Goal: Check status: Check status

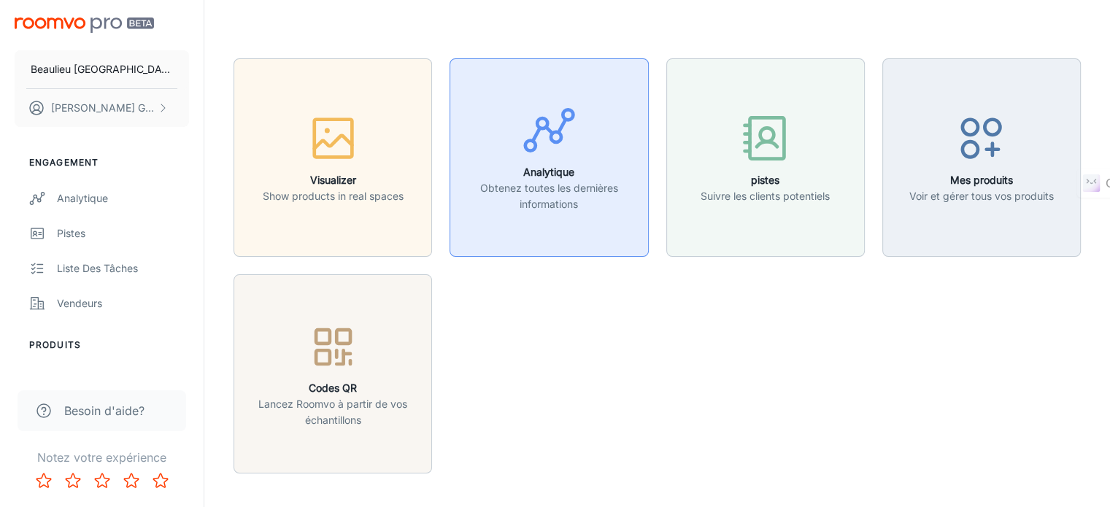
click at [525, 197] on p "Obtenez toutes les dernières informations" at bounding box center [549, 196] width 180 height 32
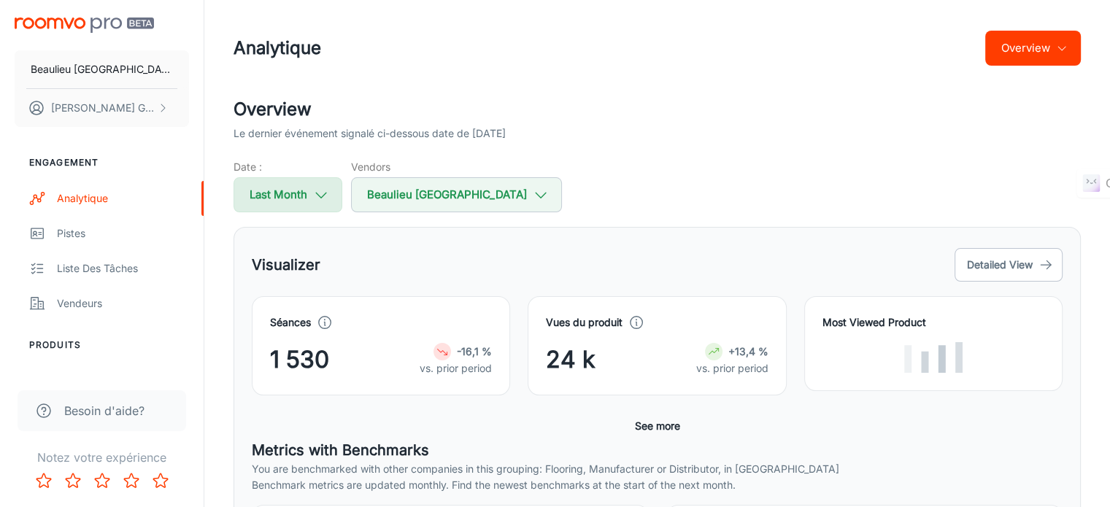
click at [296, 188] on button "Last Month" at bounding box center [288, 194] width 109 height 35
select select "7"
select select "2025"
select select "7"
select select "2025"
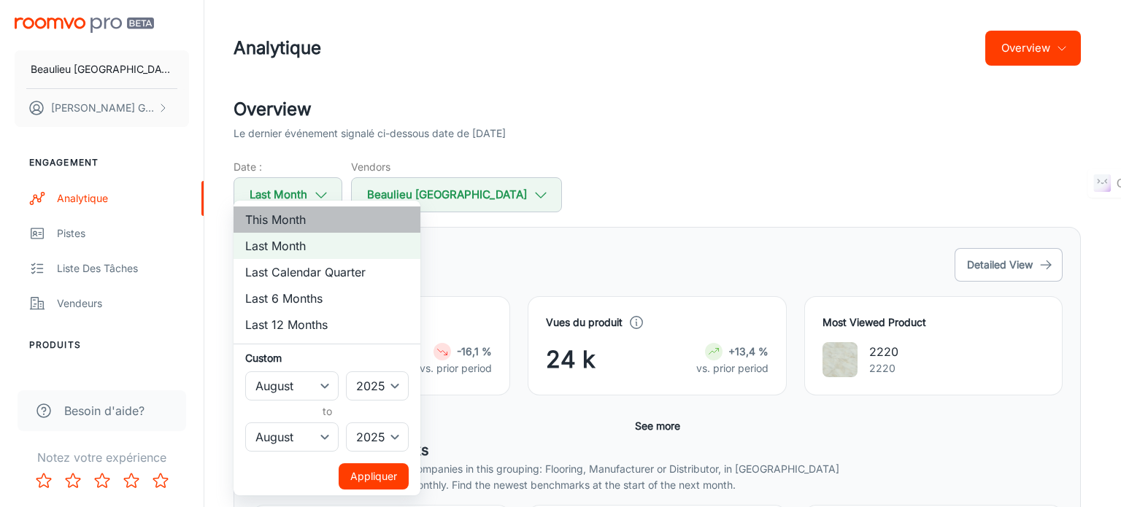
click at [287, 225] on li "This Month" at bounding box center [327, 220] width 187 height 26
select select "8"
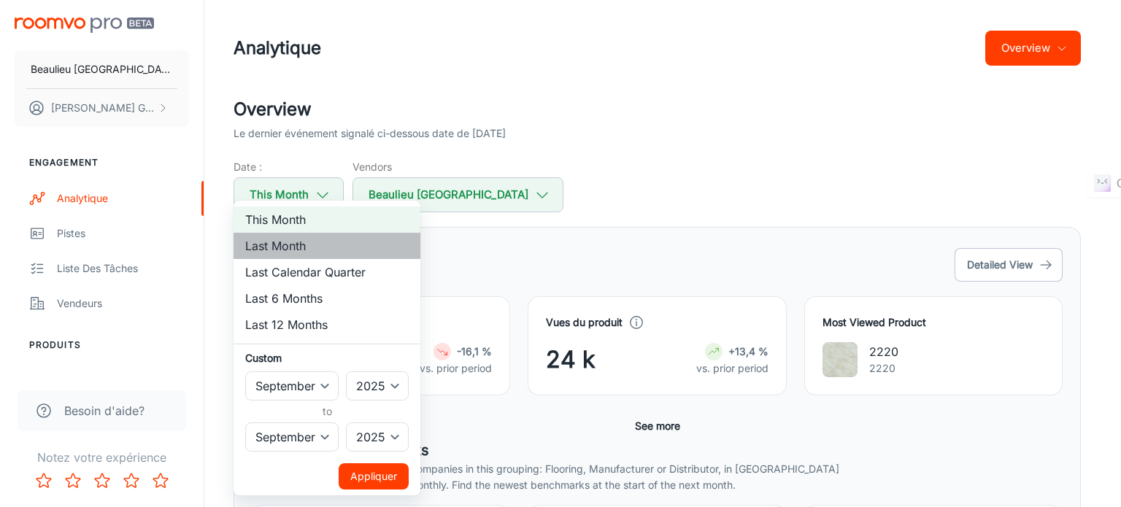
click at [288, 253] on li "Last Month" at bounding box center [327, 246] width 187 height 26
select select "7"
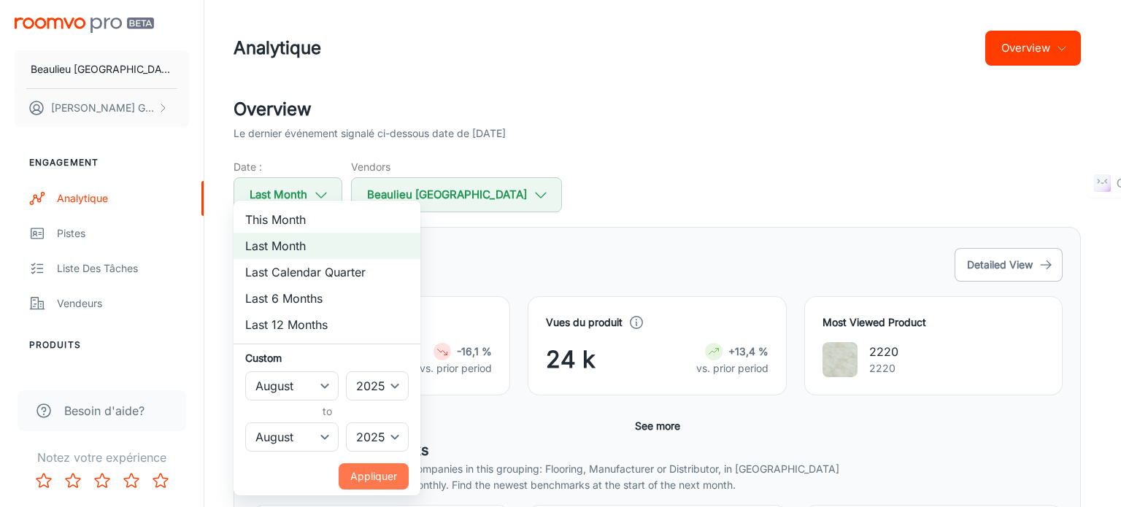
click at [377, 471] on button "Appliquer" at bounding box center [374, 476] width 70 height 26
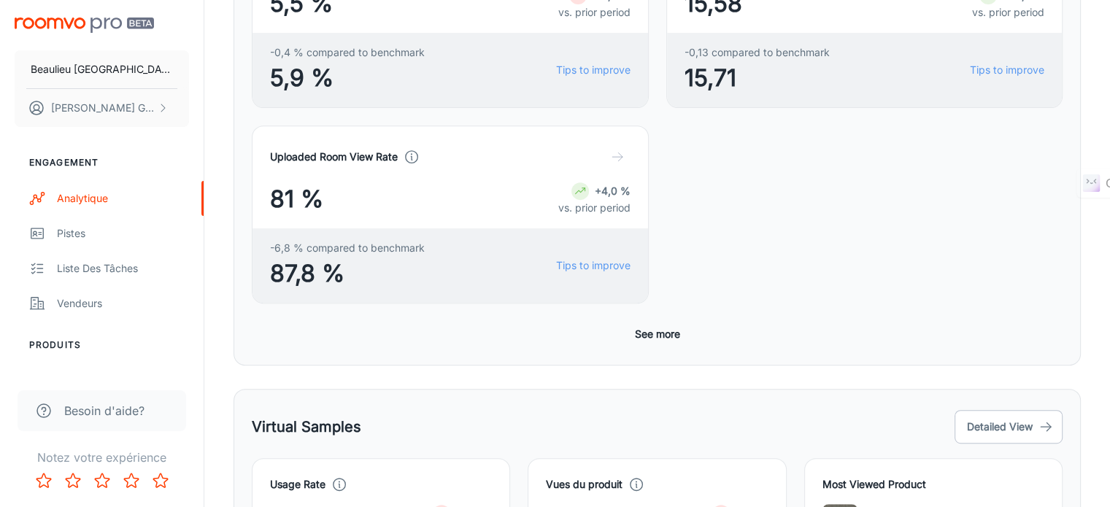
scroll to position [736, 0]
